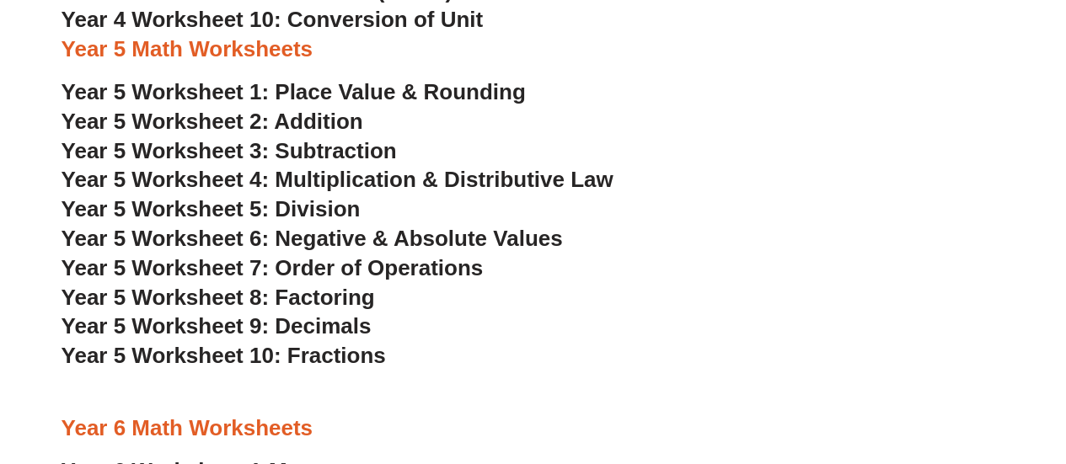
scroll to position [2804, 0]
click at [311, 130] on span "Year 5 Worksheet 2: Addition" at bounding box center [212, 122] width 302 height 25
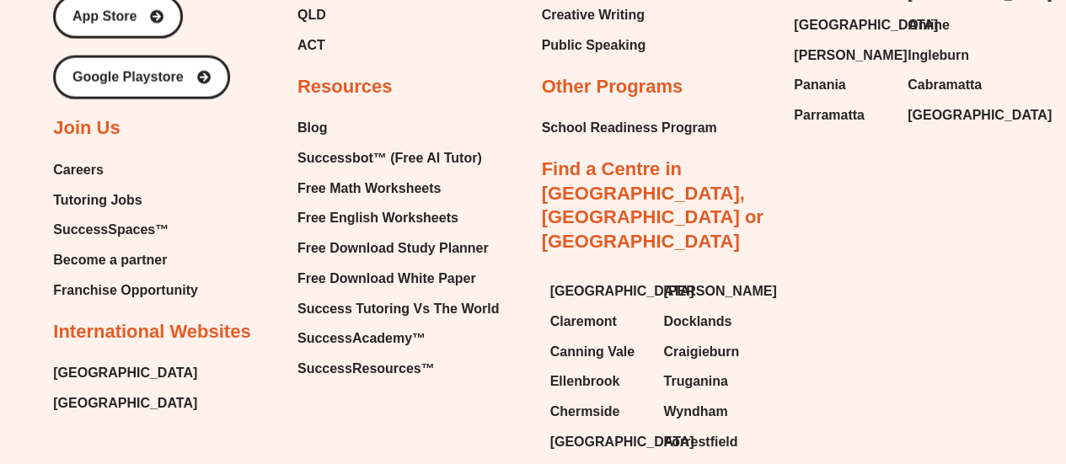
scroll to position [11488, 0]
click at [409, 230] on span "Free English Worksheets" at bounding box center [377, 217] width 161 height 25
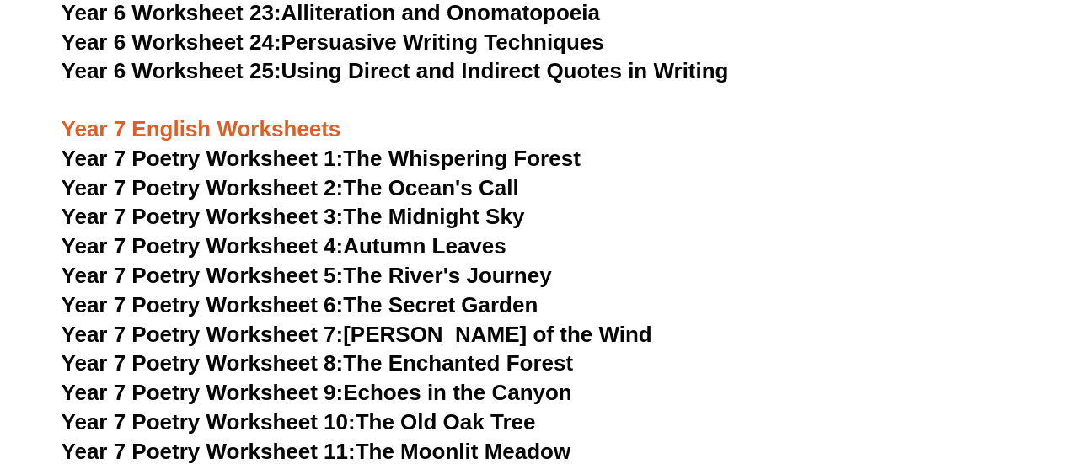
scroll to position [9606, 0]
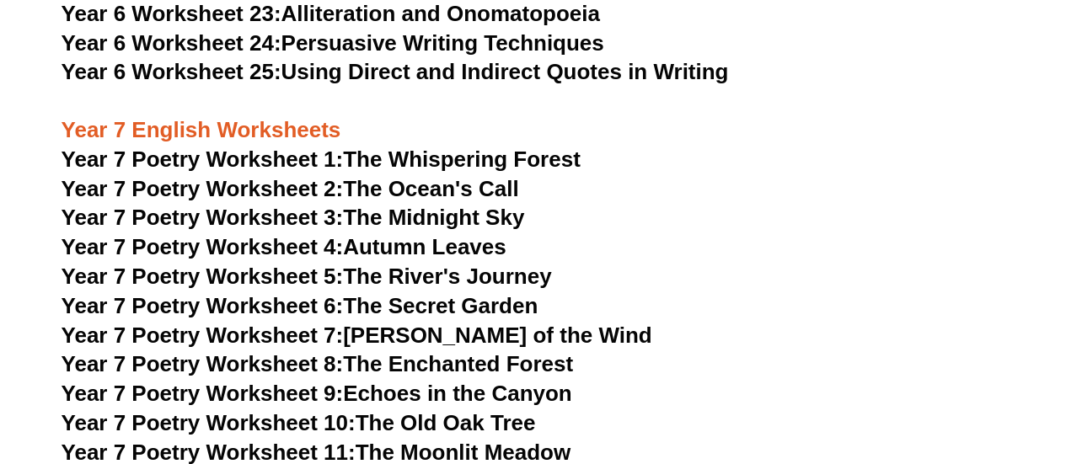
click at [438, 205] on link "Year 7 Poetry Worksheet 3: The Midnight Sky" at bounding box center [292, 217] width 463 height 25
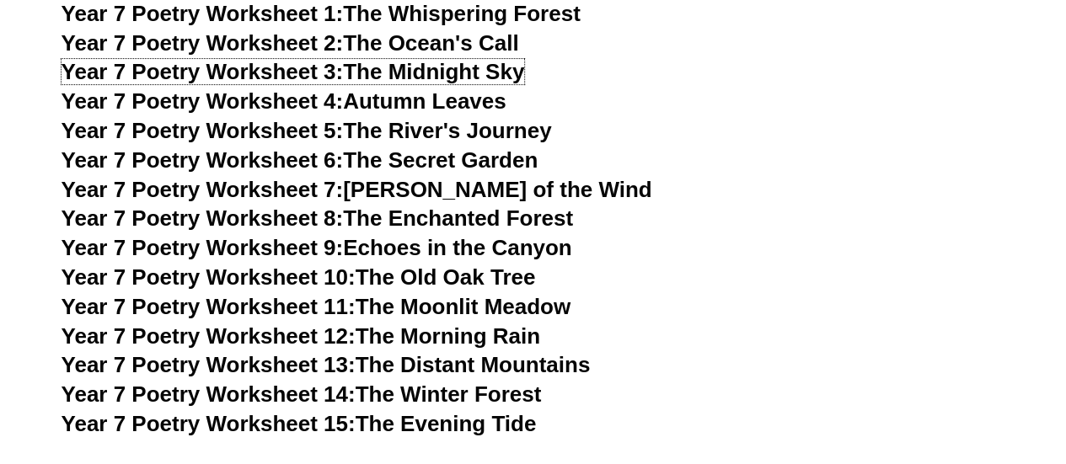
scroll to position [9752, 0]
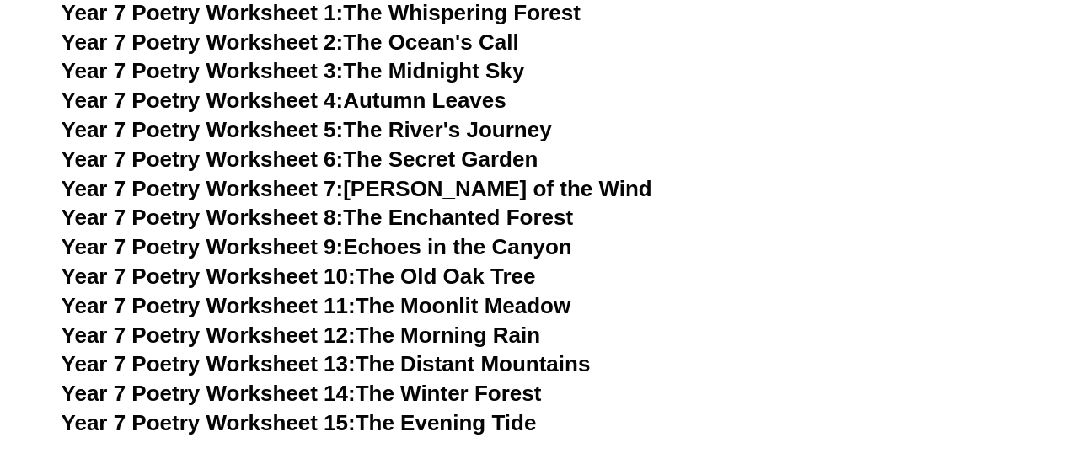
click at [455, 323] on link "Year 7 Poetry Worksheet 12: The Morning Rain" at bounding box center [300, 335] width 478 height 25
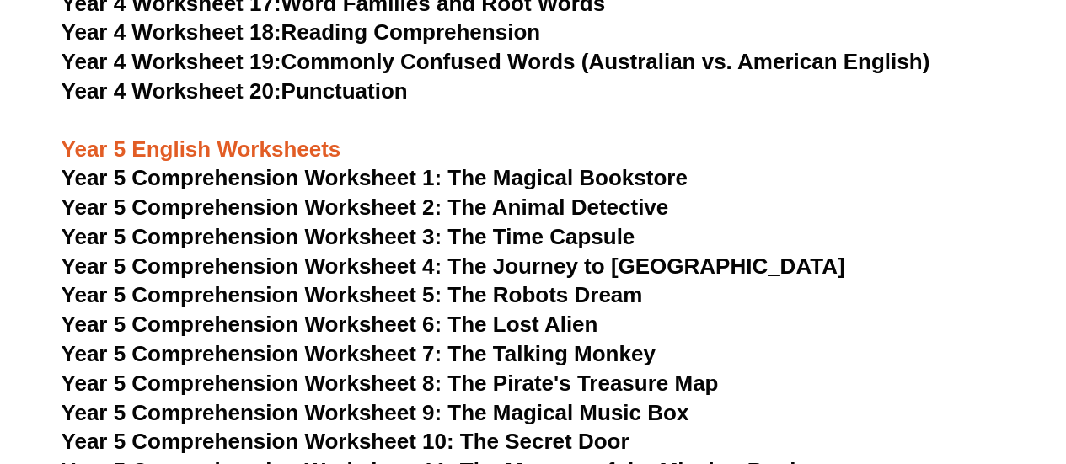
scroll to position [7069, 0]
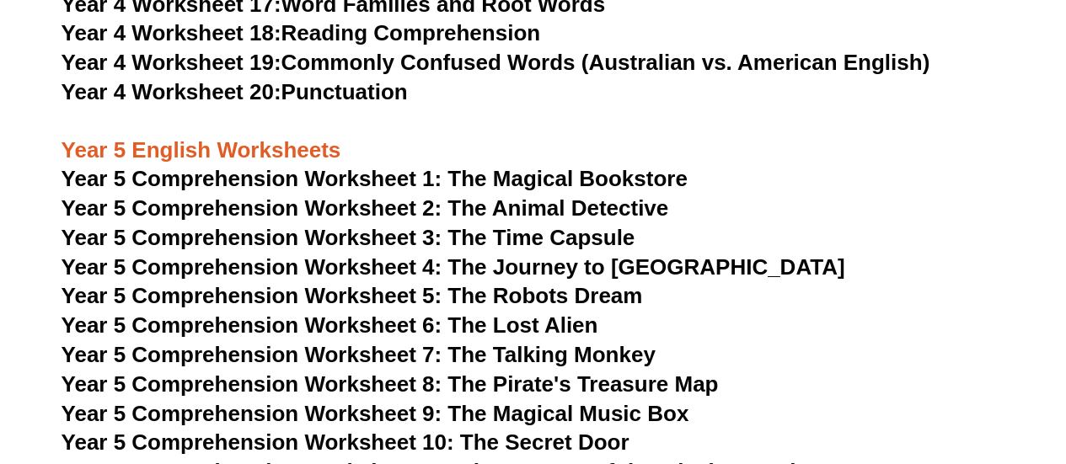
click at [522, 182] on span "Year 5 Comprehension Worksheet 1: The Magical Bookstore" at bounding box center [374, 178] width 626 height 25
click at [500, 210] on span "Year 5 Comprehension Worksheet 2: The Animal Detective" at bounding box center [364, 207] width 607 height 25
click at [425, 236] on span "Year 5 Comprehension Worksheet 3: The Time Capsule" at bounding box center [348, 237] width 574 height 25
click at [569, 273] on span "Year 5 Comprehension Worksheet 4: The Journey to [GEOGRAPHIC_DATA]" at bounding box center [452, 266] width 783 height 25
click at [489, 297] on span "Year 5 Comprehension Worksheet 5: The Robots Dream" at bounding box center [351, 295] width 581 height 25
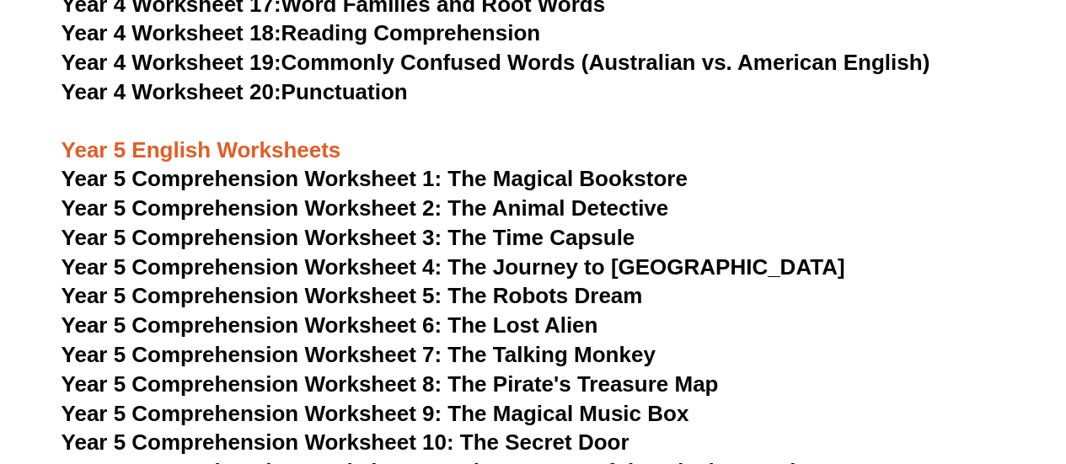
click at [522, 320] on span "Year 5 Comprehension Worksheet 6: The Lost Alien" at bounding box center [329, 325] width 537 height 25
click at [433, 355] on span "Year 5 Comprehension Worksheet 7: The Talking Monkey" at bounding box center [358, 354] width 594 height 25
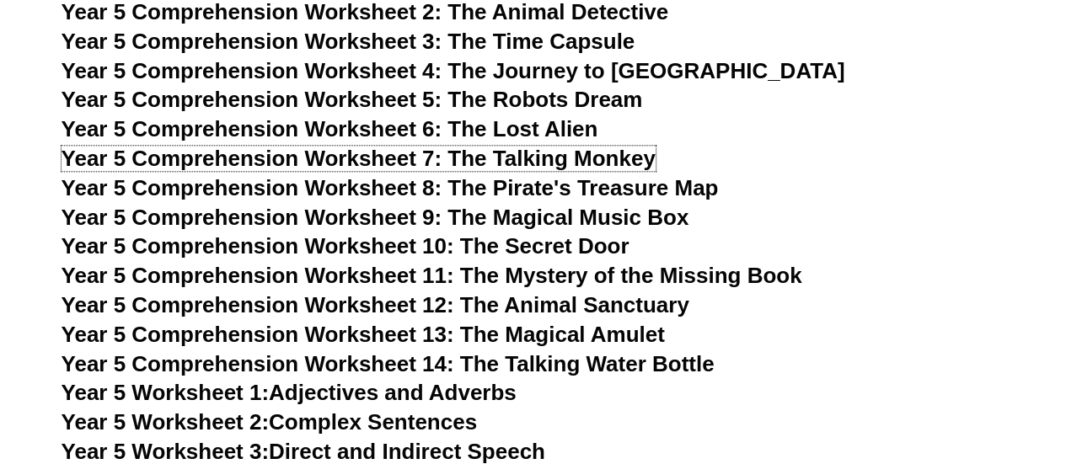
scroll to position [7268, 0]
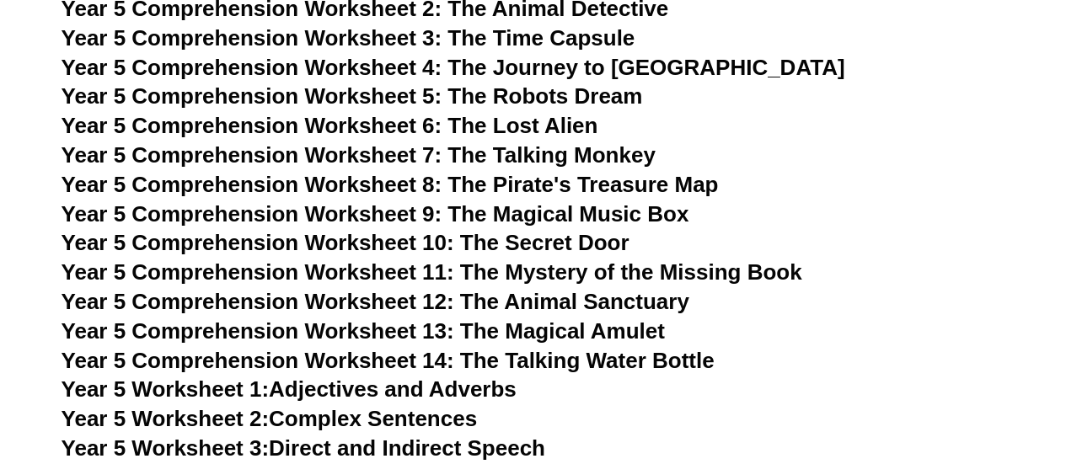
click at [454, 181] on span "Year 5 Comprehension Worksheet 8: The Pirate's Treasure Map" at bounding box center [389, 184] width 657 height 25
click at [555, 218] on span "Year 5 Comprehension Worksheet 9: The Magical Music Box" at bounding box center [375, 213] width 628 height 25
click at [470, 244] on span "Year 5 Comprehension Worksheet 10: The Secret Door" at bounding box center [345, 242] width 568 height 25
click at [534, 274] on span "Year 5 Comprehension Worksheet 11: The Mystery of the Missing Book" at bounding box center [431, 271] width 740 height 25
click at [477, 299] on span "Year 5 Comprehension Worksheet 12: The Animal Sanctuary" at bounding box center [375, 301] width 628 height 25
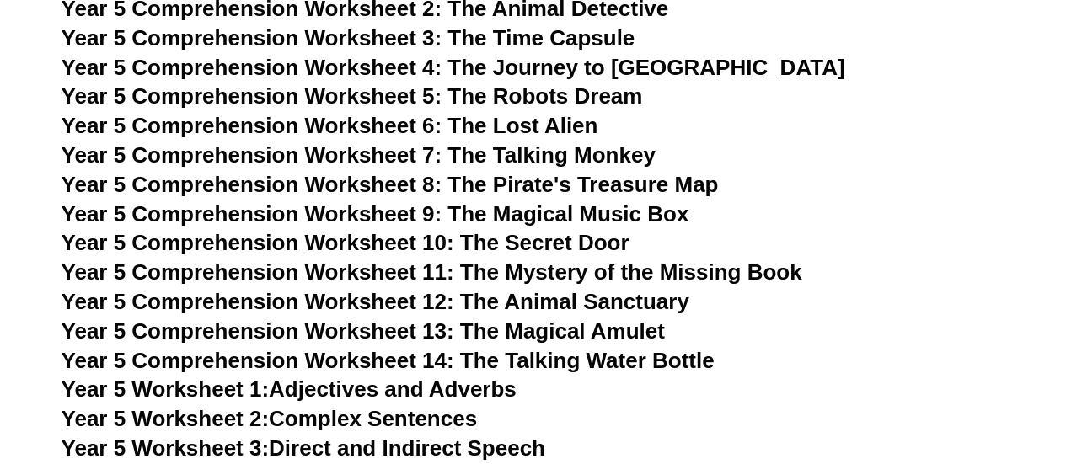
click at [494, 336] on span "Year 5 Comprehension Worksheet 13: The Magical Amulet" at bounding box center [362, 330] width 603 height 25
click at [534, 361] on span "Year 5 Comprehension Worksheet 14: The Talking Water Bottle" at bounding box center [387, 360] width 653 height 25
click at [438, 394] on link "Year 5 Worksheet 1: Adjectives and Adverbs" at bounding box center [288, 389] width 455 height 25
click at [314, 419] on link "Year 5 Worksheet 2: Complex Sentences" at bounding box center [268, 418] width 415 height 25
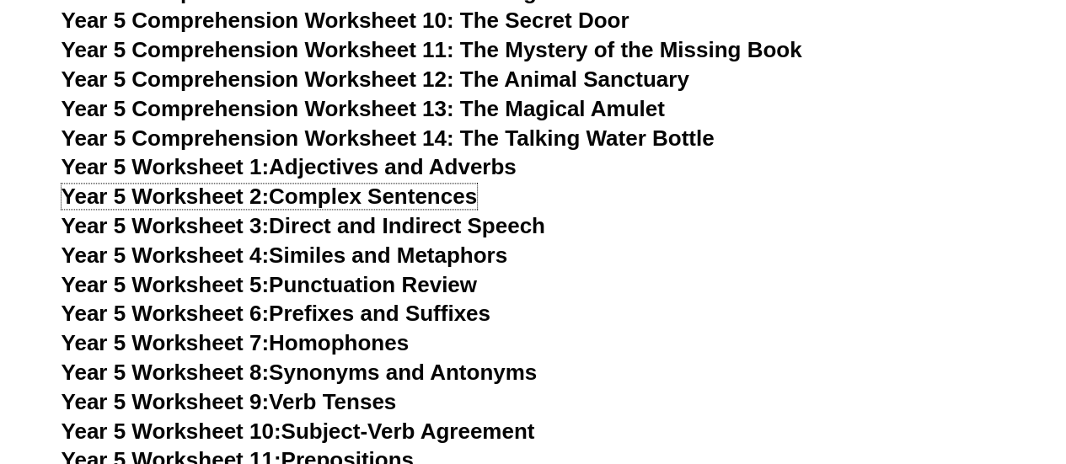
scroll to position [7504, 0]
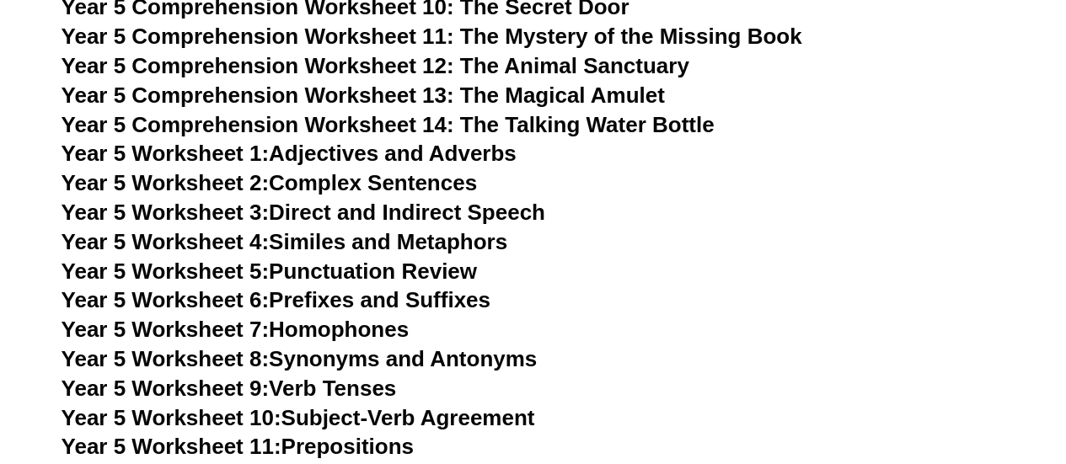
click at [389, 211] on link "Year 5 Worksheet 3: Direct and Indirect Speech" at bounding box center [303, 212] width 484 height 25
click at [325, 246] on link "Year 5 Worksheet 4: Similes and Metaphors" at bounding box center [284, 241] width 446 height 25
click at [340, 277] on link "Year 5 Worksheet 5: Punctuation Review" at bounding box center [268, 271] width 415 height 25
click at [367, 302] on link "Year 5 Worksheet 6: Prefixes and Suffixes" at bounding box center [275, 299] width 429 height 25
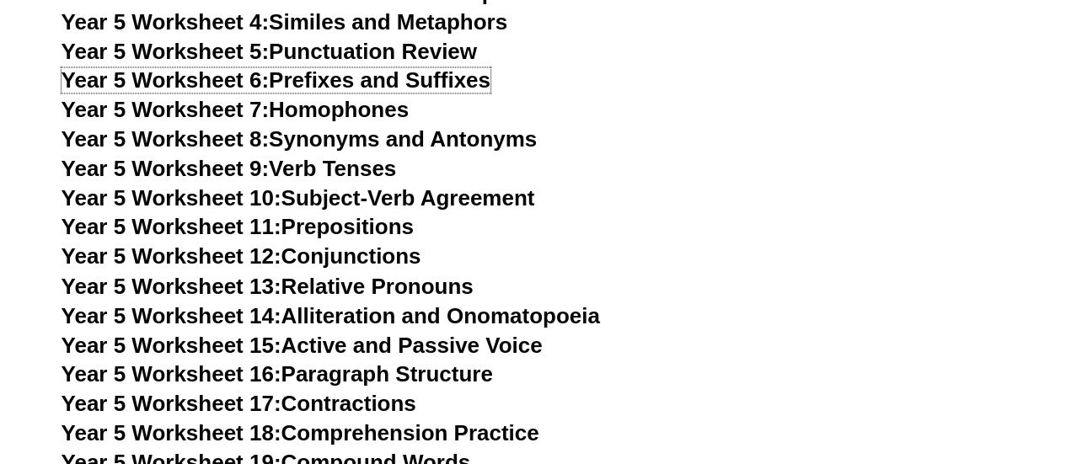
scroll to position [7725, 0]
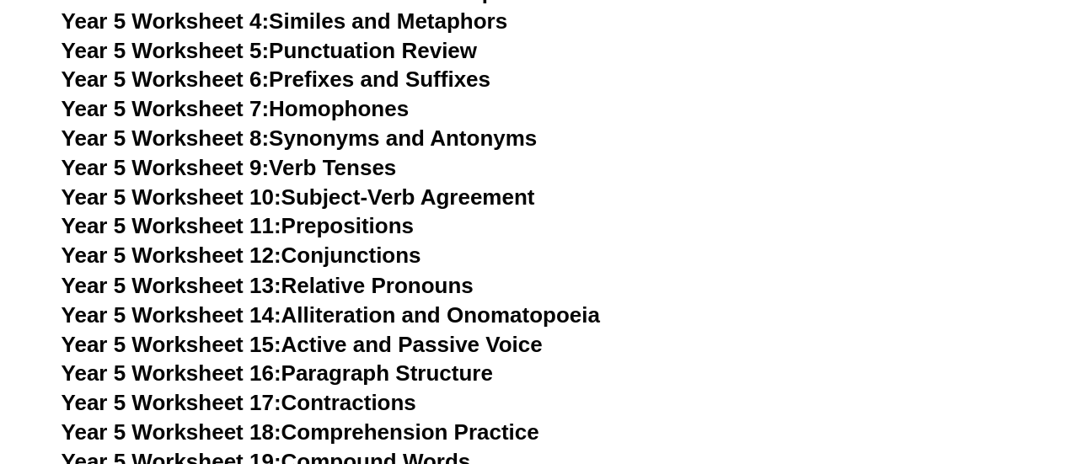
click at [342, 113] on link "Year 5 Worksheet 7: Homophones" at bounding box center [235, 108] width 348 height 25
click at [297, 139] on link "Year 5 Worksheet 8: Synonyms and Antonyms" at bounding box center [299, 138] width 476 height 25
click at [289, 164] on link "Year 5 Worksheet 9: Verb Tenses" at bounding box center [228, 167] width 335 height 25
click at [294, 200] on link "Year 5 Worksheet 10: Subject-Verb Agreement" at bounding box center [297, 196] width 473 height 25
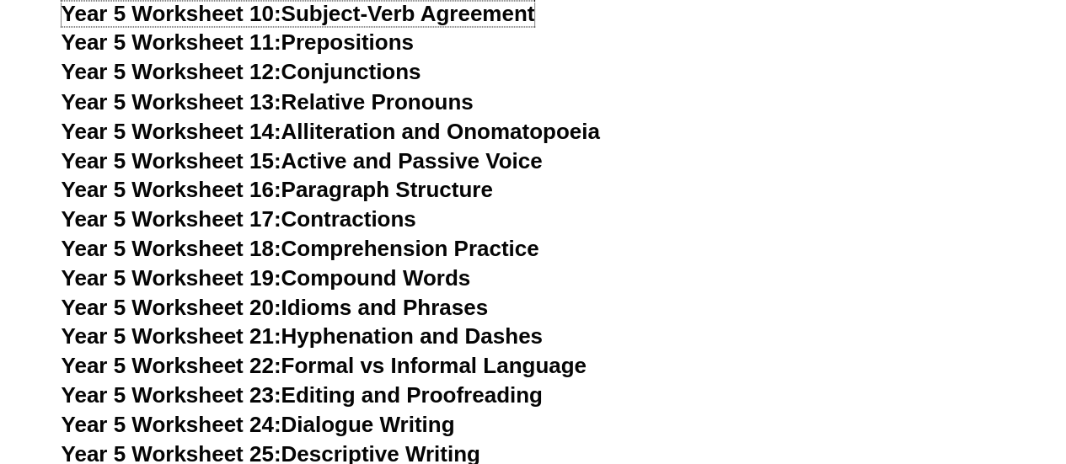
scroll to position [7878, 0]
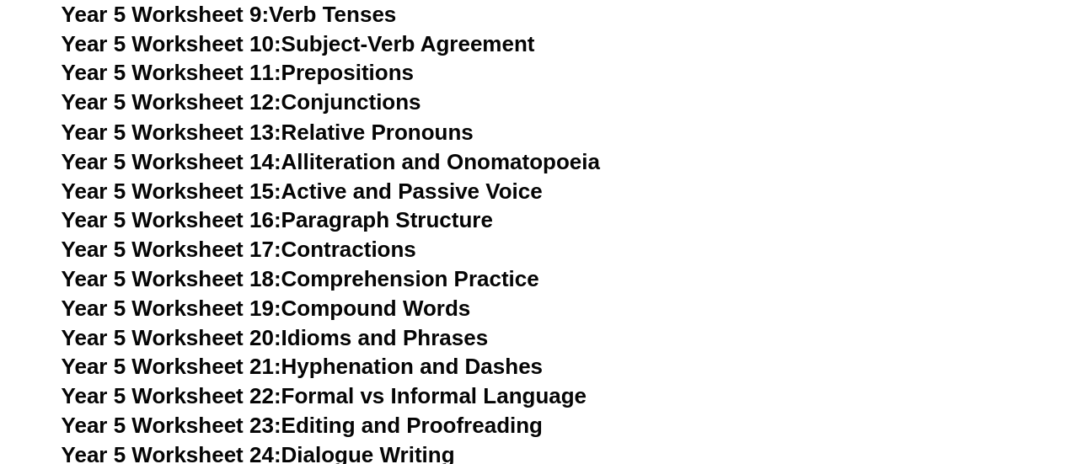
click at [355, 73] on link "Year 5 Worksheet 11: Prepositions" at bounding box center [237, 72] width 352 height 25
click at [303, 100] on link "Year 5 Worksheet 12: Conjunctions" at bounding box center [241, 101] width 360 height 25
click at [298, 131] on link "Year 5 Worksheet 13: Relative Pronouns" at bounding box center [267, 131] width 412 height 25
click at [305, 158] on link "Year 5 Worksheet 14: Alliteration and Onomatopoeia" at bounding box center [330, 160] width 538 height 25
click at [334, 194] on link "Year 5 Worksheet 15: Active and Passive Voice" at bounding box center [301, 190] width 481 height 25
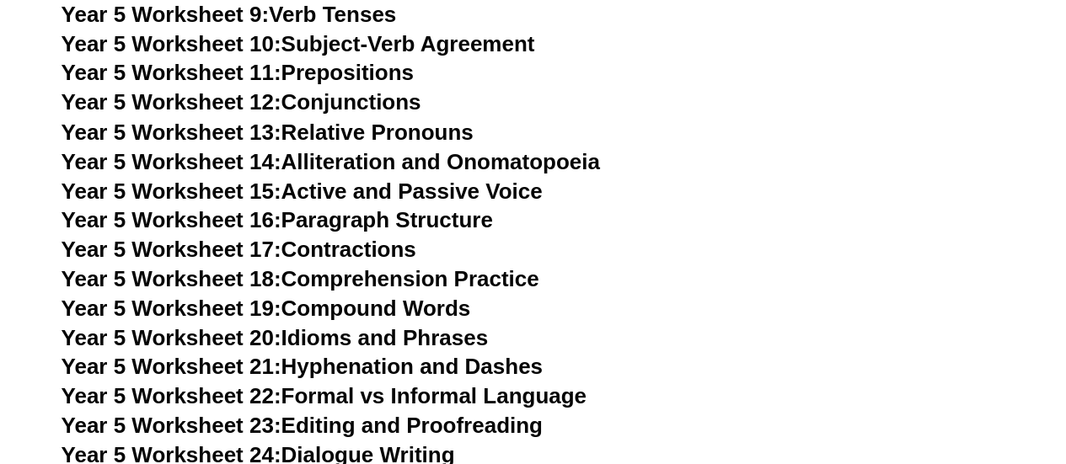
click at [388, 227] on link "Year 5 Worksheet 16: Paragraph Structure" at bounding box center [276, 218] width 431 height 25
click at [388, 254] on link "Year 5 Worksheet 17: Contractions" at bounding box center [238, 248] width 355 height 25
click at [348, 280] on link "Year 5 Worksheet 18: Comprehension Practice" at bounding box center [300, 277] width 478 height 25
click at [373, 309] on link "Year 5 Worksheet 19: Compound Words" at bounding box center [265, 307] width 409 height 25
click at [350, 341] on link "Year 5 Worksheet 20: Idioms and Phrases" at bounding box center [274, 336] width 426 height 25
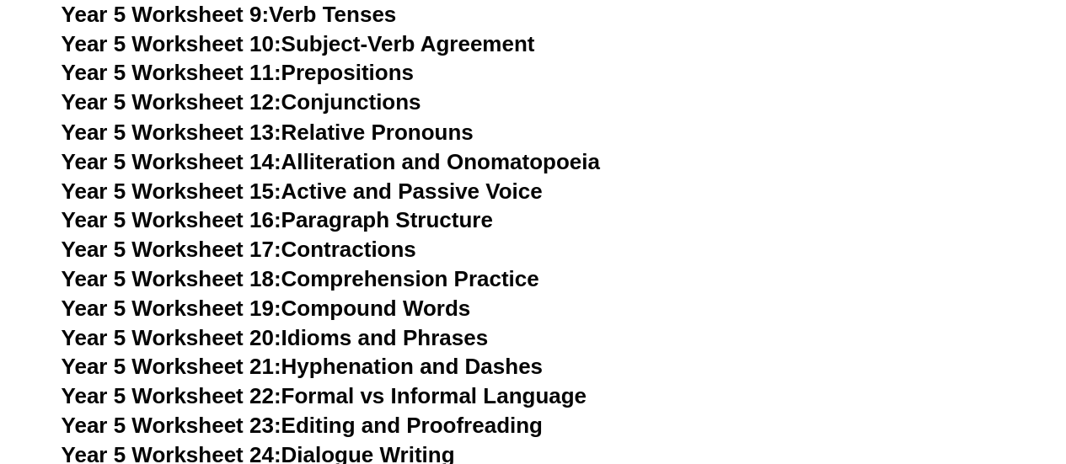
click at [352, 371] on link "Year 5 Worksheet 21: Hyphenation and Dashes" at bounding box center [301, 365] width 481 height 25
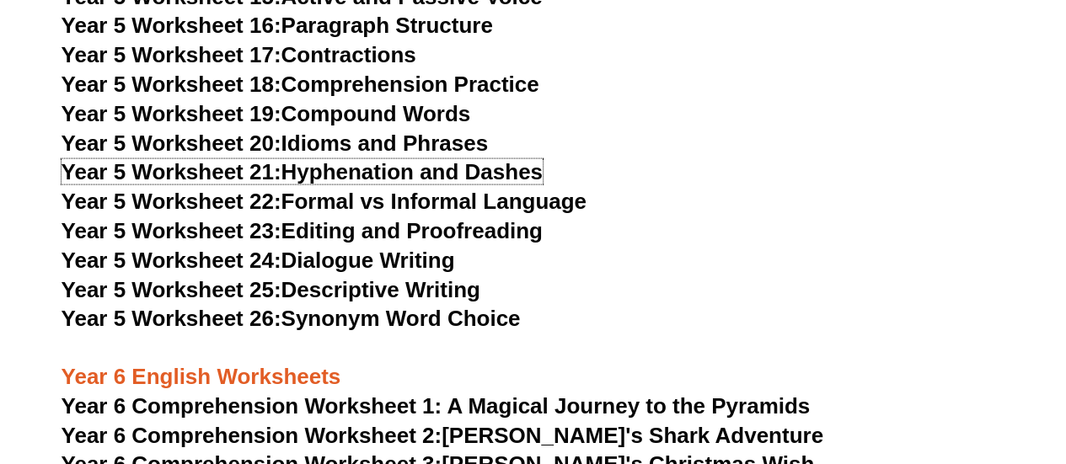
scroll to position [8076, 0]
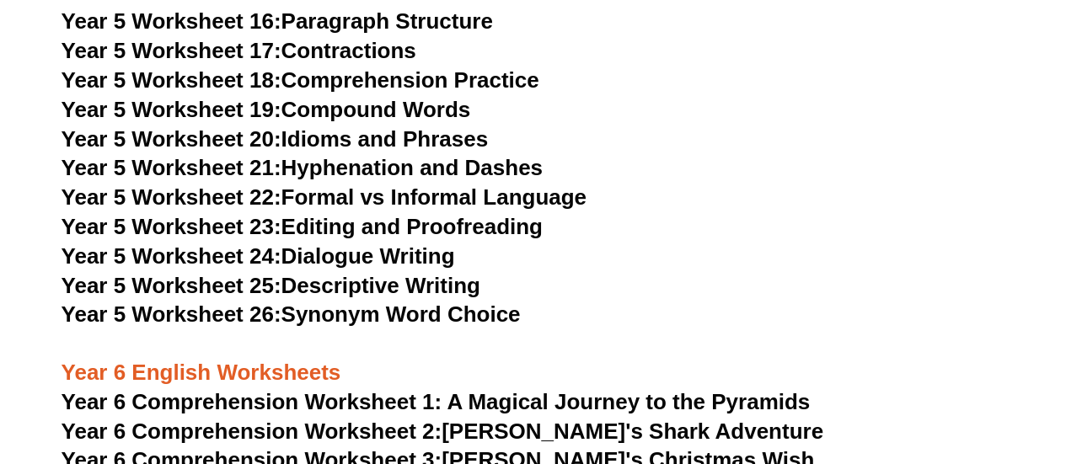
click at [376, 199] on link "Year 5 Worksheet 22: Formal vs Informal Language" at bounding box center [323, 196] width 525 height 25
click at [403, 229] on link "Year 5 Worksheet 23: Editing and Proofreading" at bounding box center [301, 226] width 481 height 25
click at [370, 259] on link "Year 5 Worksheet 24: Dialogue Writing" at bounding box center [257, 255] width 393 height 25
click at [424, 282] on link "Year 5 Worksheet 25: Descriptive Writing" at bounding box center [270, 285] width 419 height 25
click at [372, 319] on link "Year 5 Worksheet 26: Synonym Word Choice" at bounding box center [290, 314] width 459 height 25
